Goal: Communication & Community: Ask a question

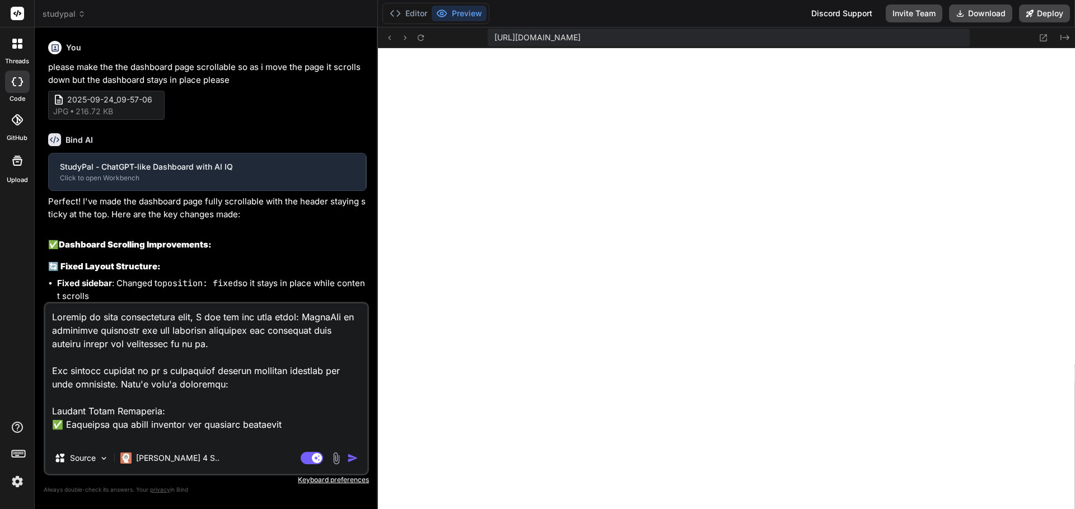
type textarea "x"
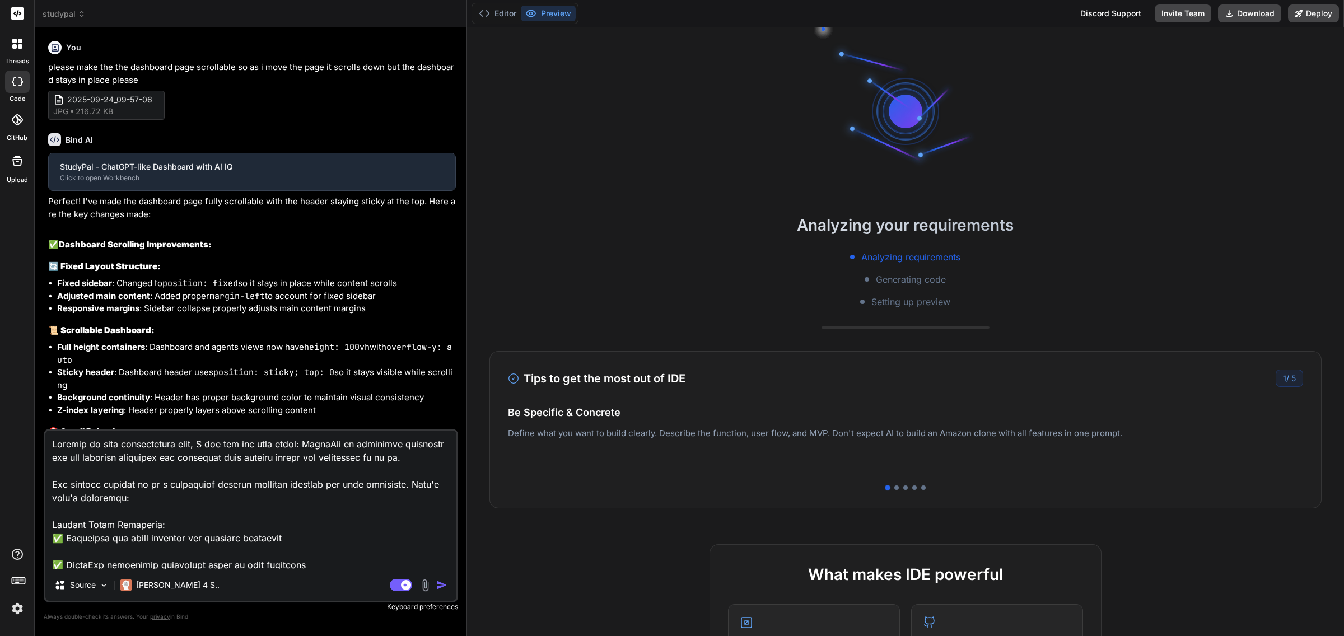
type textarea "x"
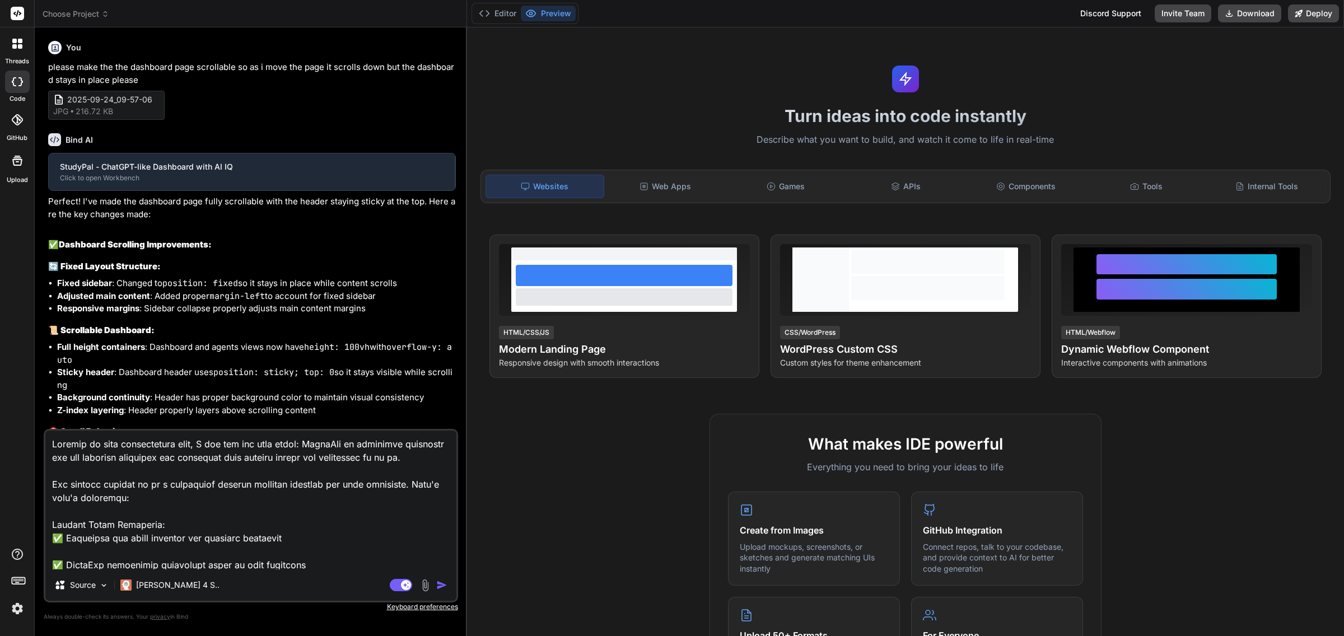
type textarea "x"
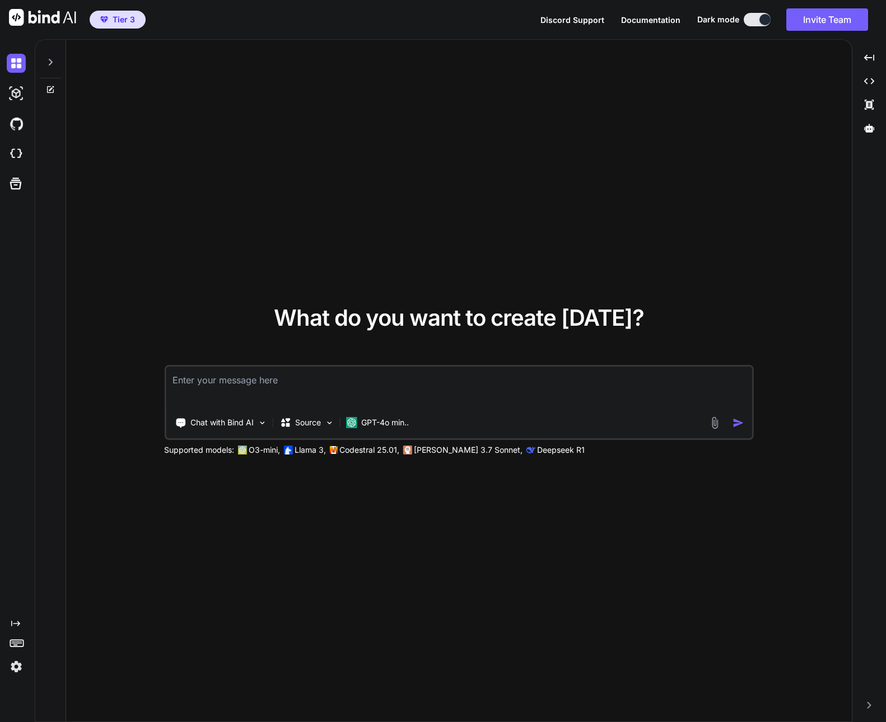
type textarea "x"
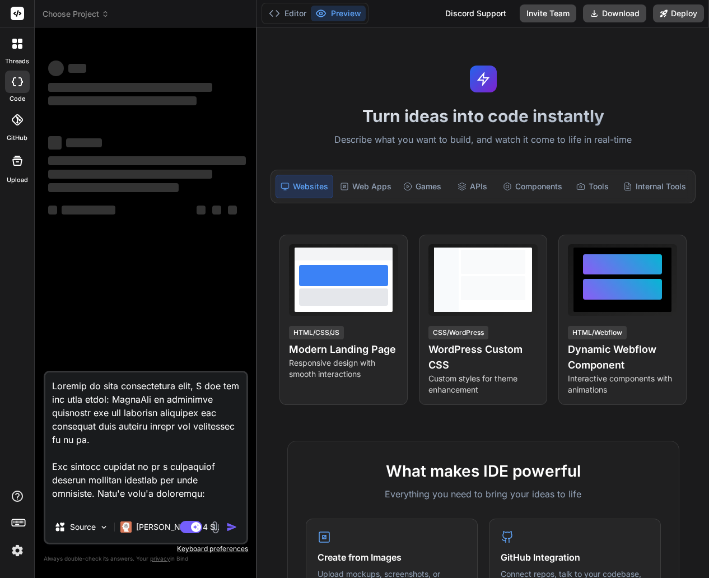
type textarea "x"
